Goal: Navigation & Orientation: Find specific page/section

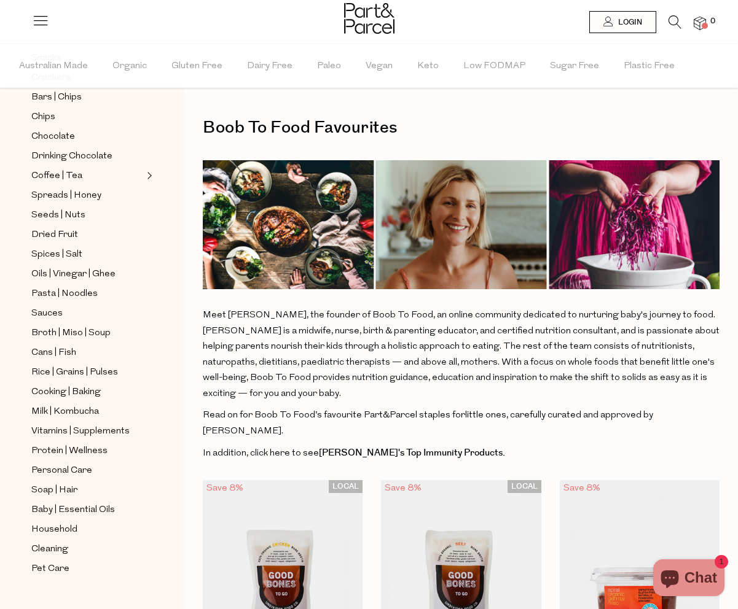
scroll to position [253, 0]
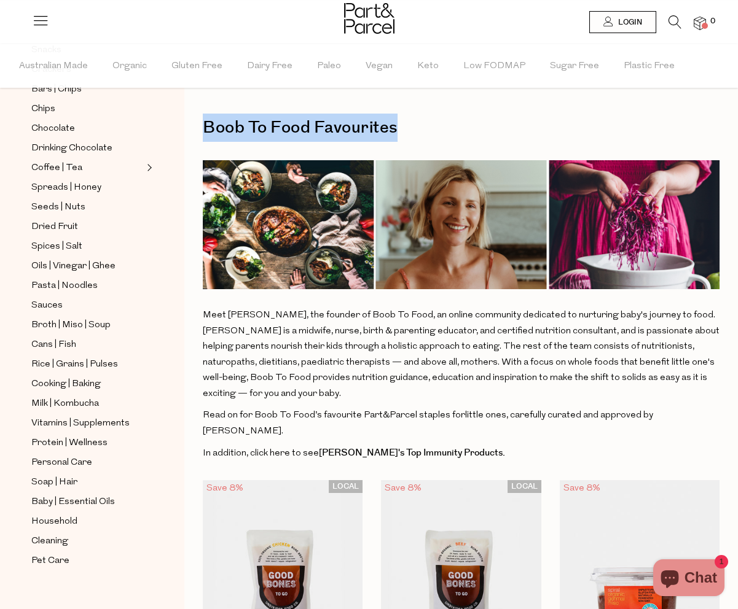
drag, startPoint x: 204, startPoint y: 123, endPoint x: 451, endPoint y: 123, distance: 247.0
click at [452, 123] on h1 "Boob To Food Favourites" at bounding box center [461, 128] width 517 height 28
copy h1 "Boob To Food Favourites"
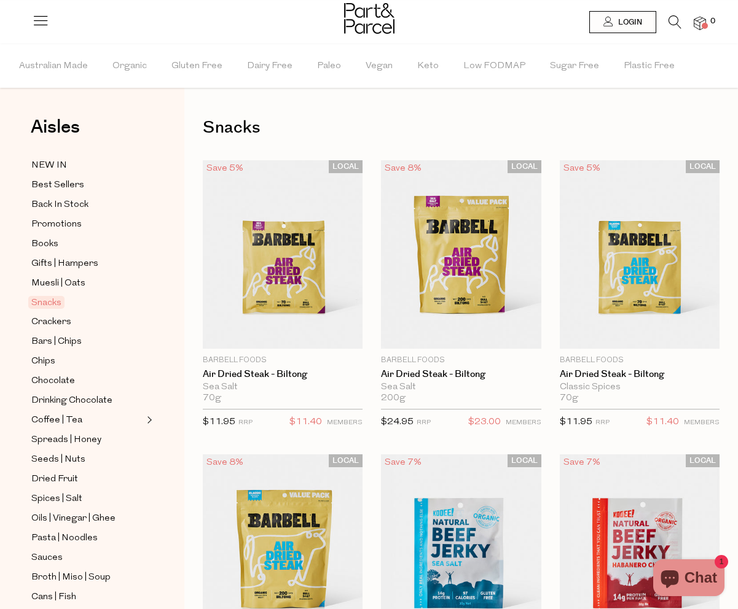
click at [233, 127] on h1 "Snacks" at bounding box center [461, 128] width 517 height 28
copy h1 "Snacks"
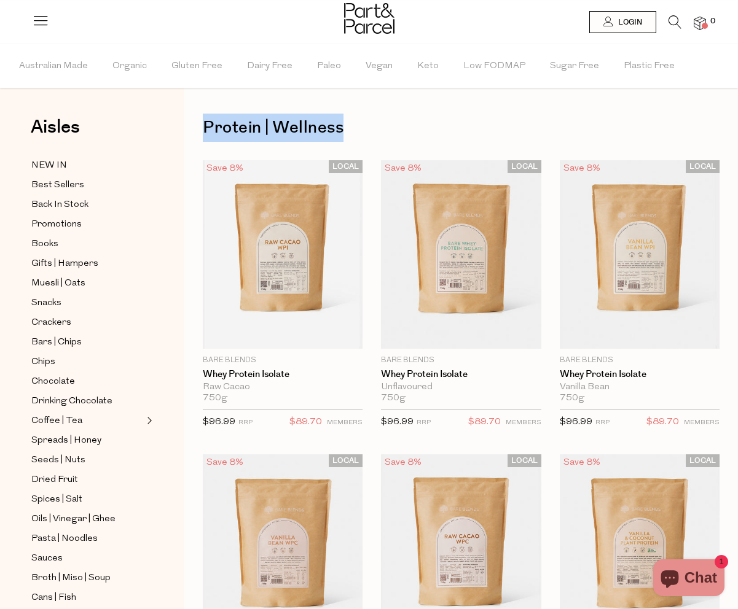
drag, startPoint x: 368, startPoint y: 135, endPoint x: 204, endPoint y: 135, distance: 164.0
click at [204, 135] on h1 "Protein | Wellness" at bounding box center [461, 128] width 517 height 28
copy h1 "Protein | Wellness"
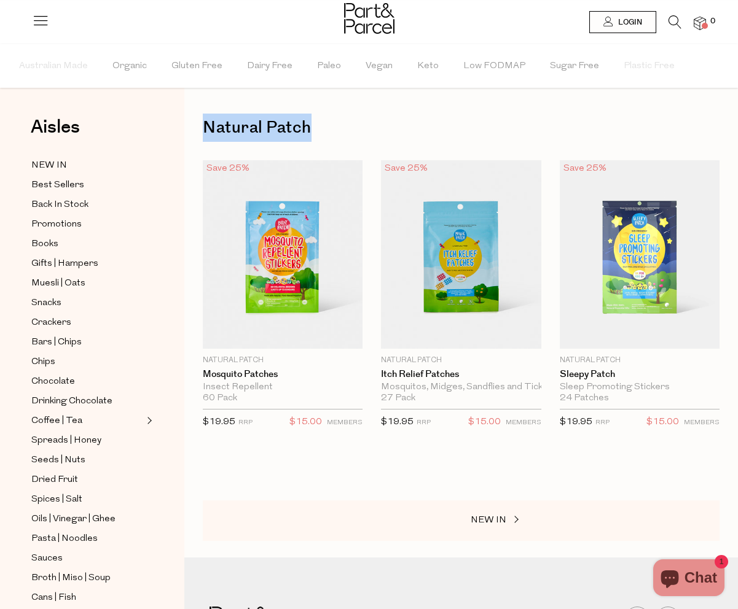
drag, startPoint x: 318, startPoint y: 116, endPoint x: 209, endPoint y: 117, distance: 108.8
click at [209, 117] on h1 "Natural Patch" at bounding box center [461, 128] width 517 height 28
copy h1 "Natural Patch"
